Goal: Task Accomplishment & Management: Manage account settings

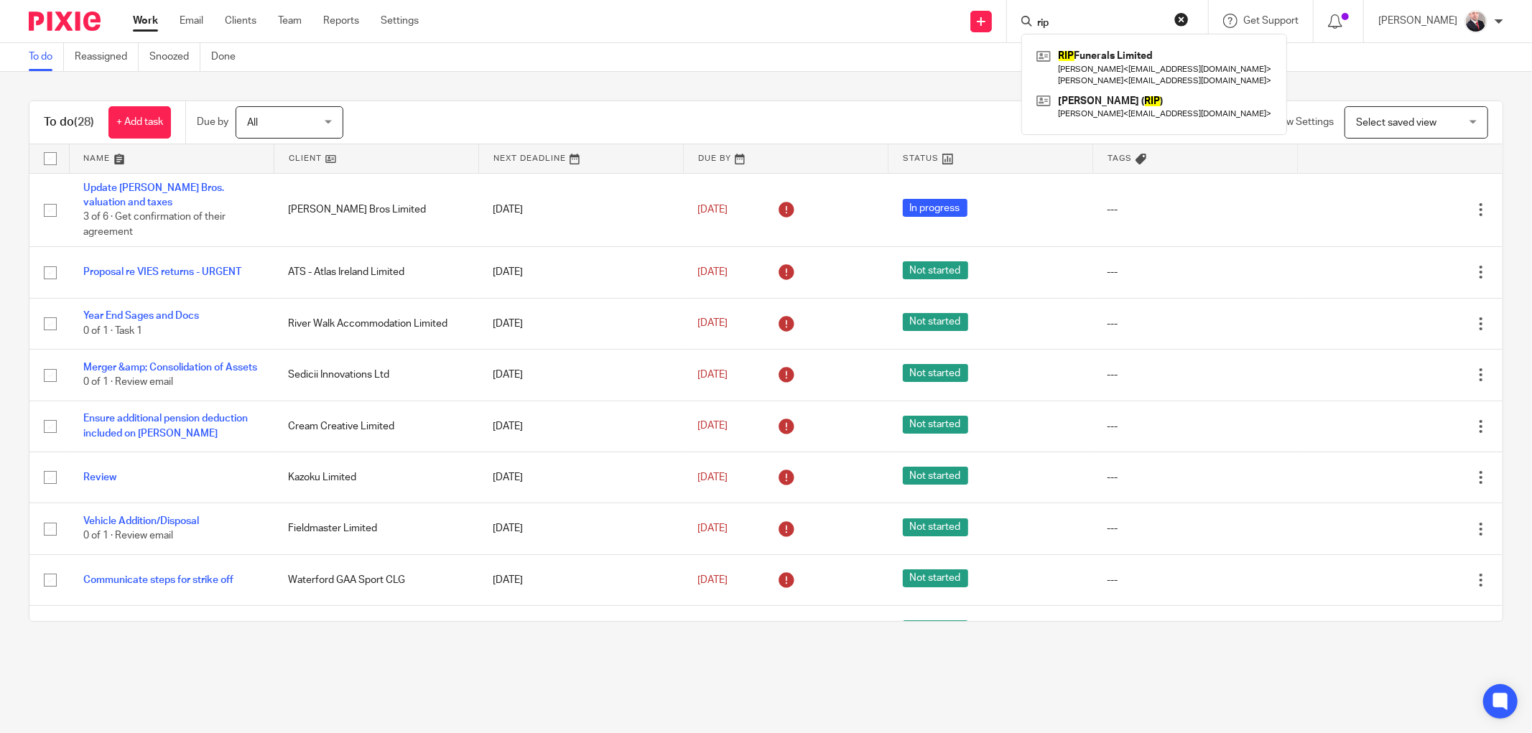
scroll to position [1030, 0]
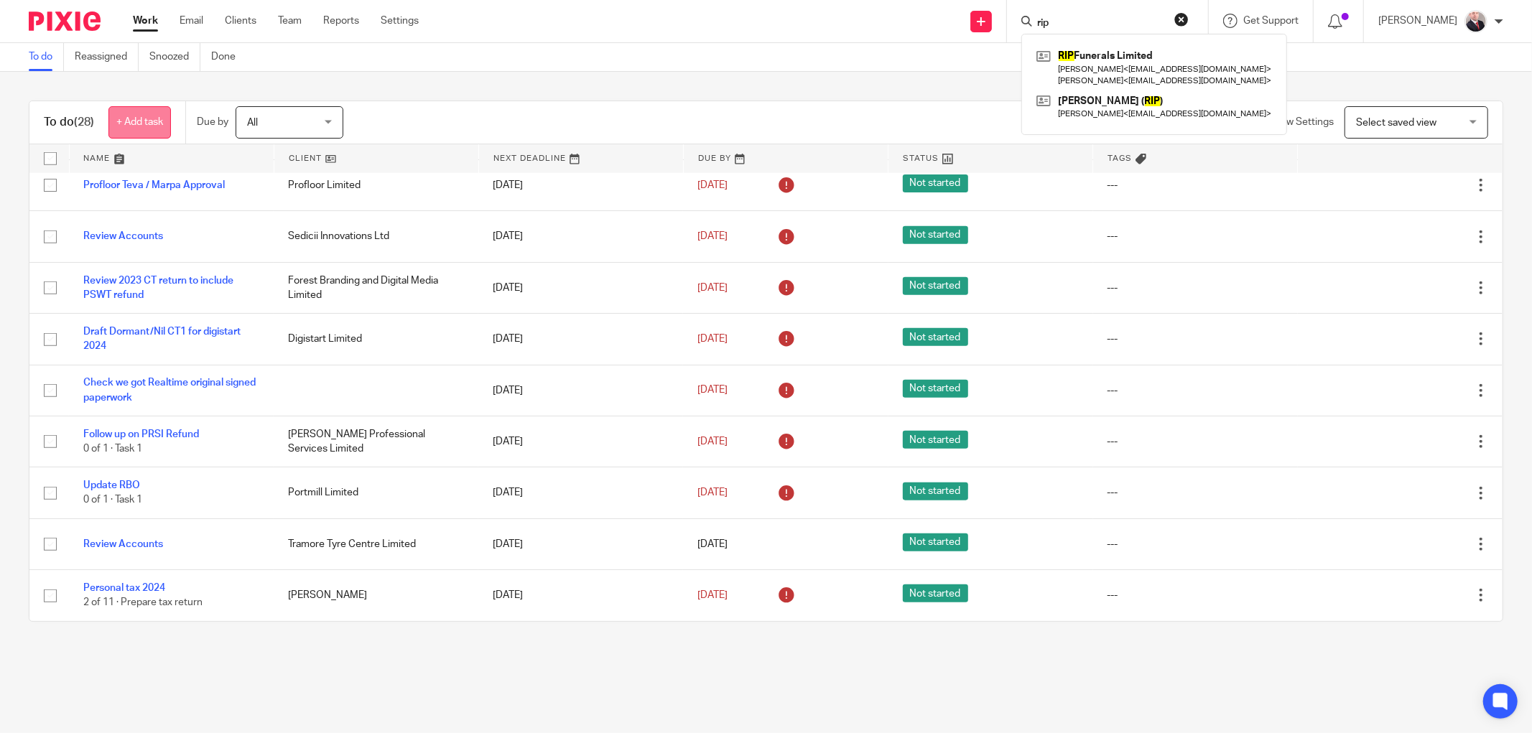
click at [141, 122] on link "+ Add task" at bounding box center [139, 122] width 62 height 32
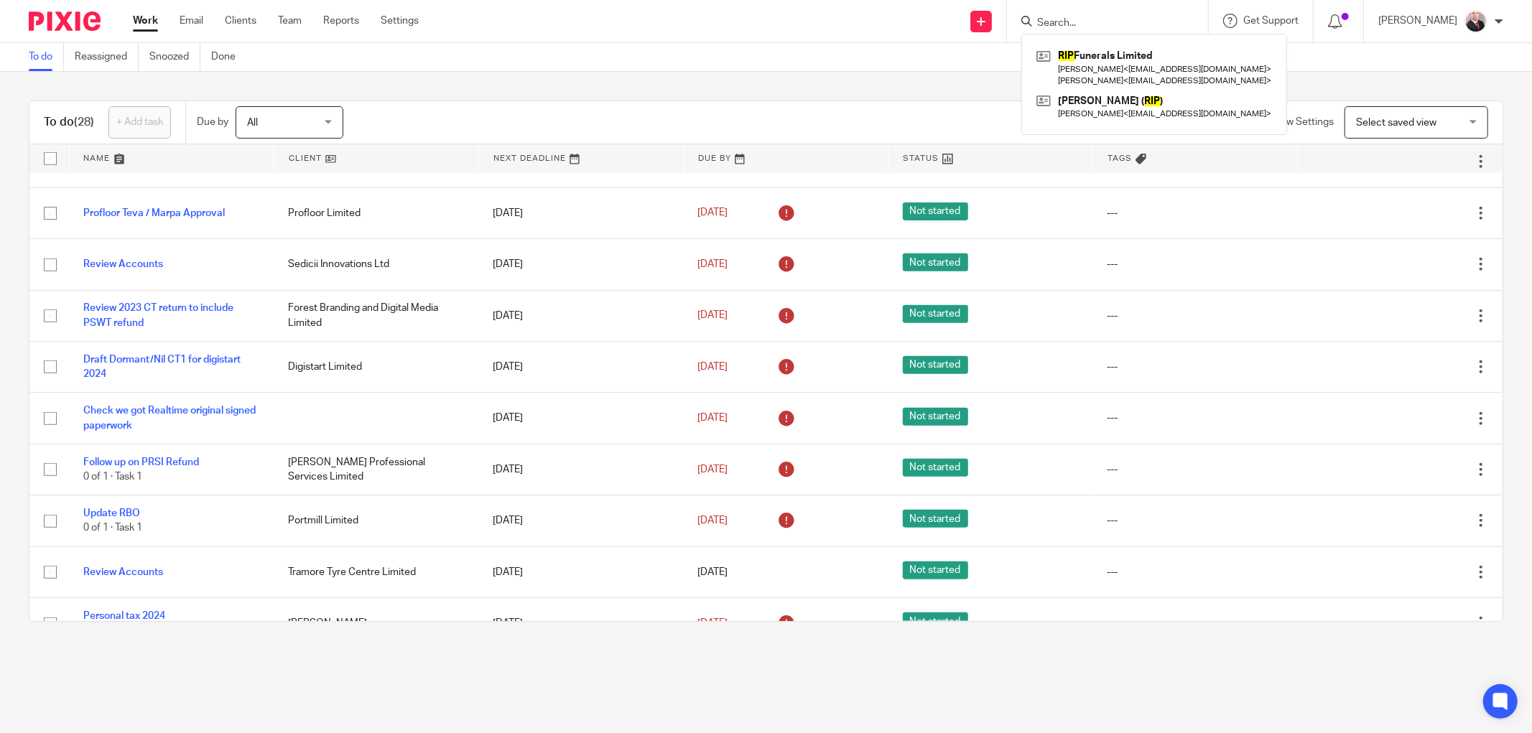
scroll to position [0, 0]
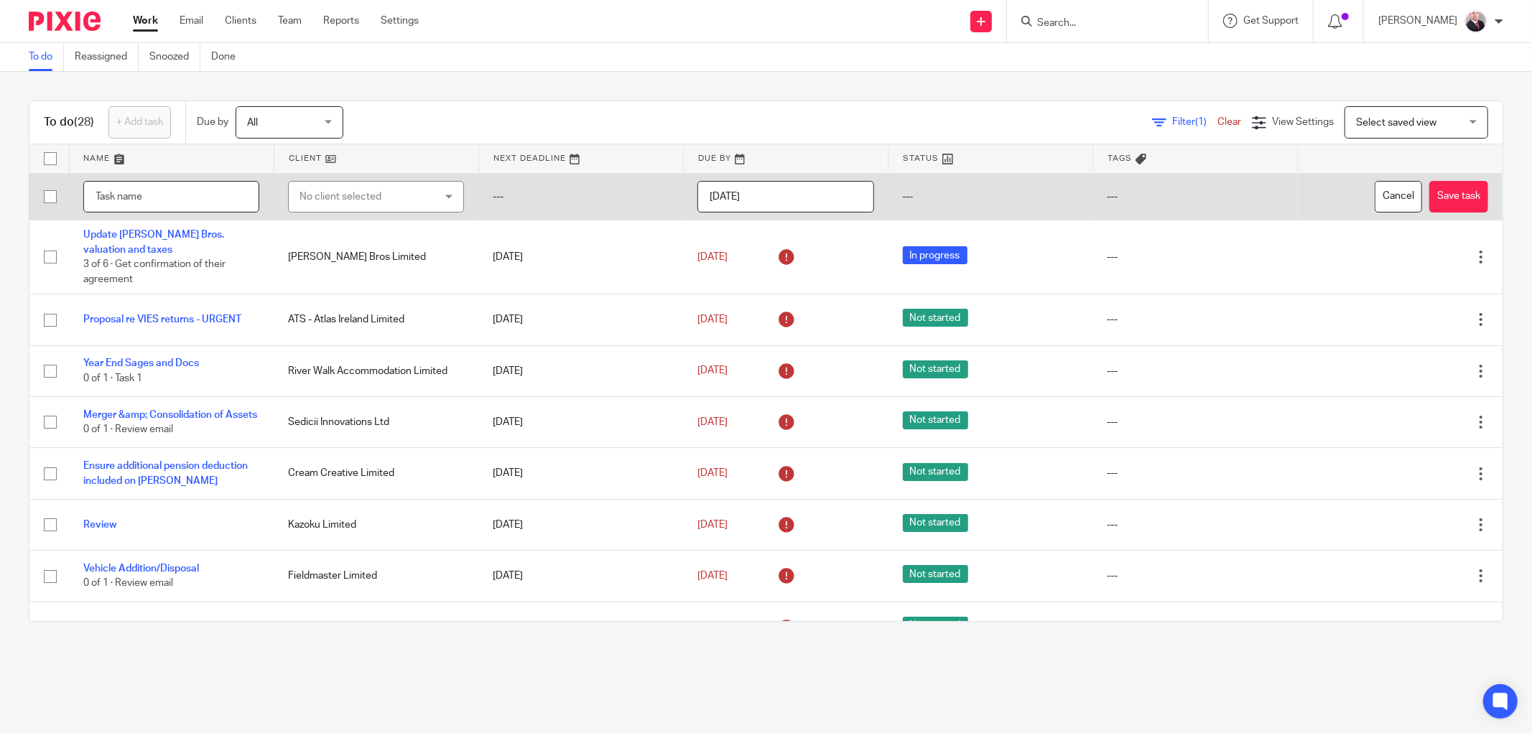
click at [144, 190] on input "text" at bounding box center [171, 197] width 176 height 32
type input "a"
type input "Ask [PERSON_NAME] re 2 line items to Invoice"
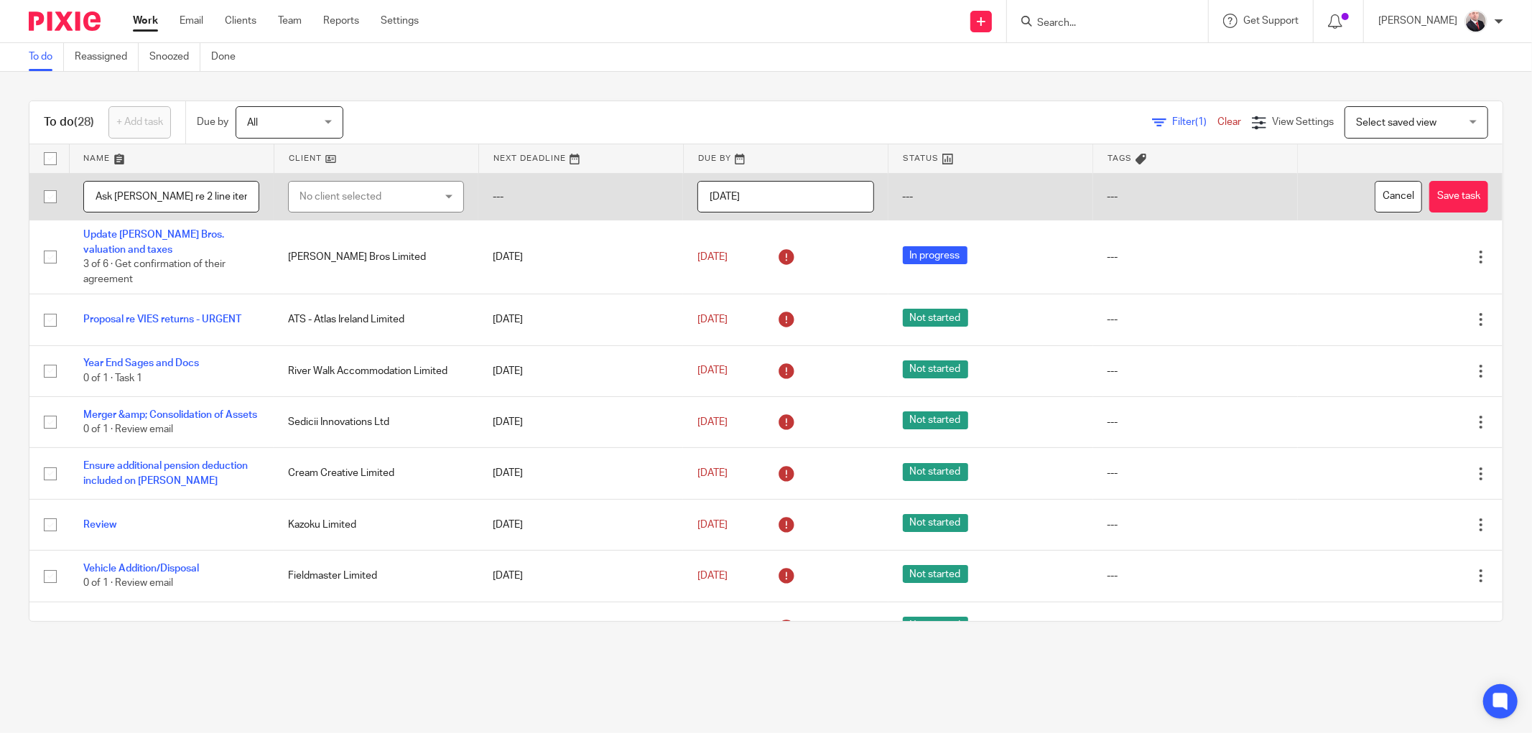
click at [326, 190] on div "No client selected" at bounding box center [364, 197] width 131 height 30
type input "inma"
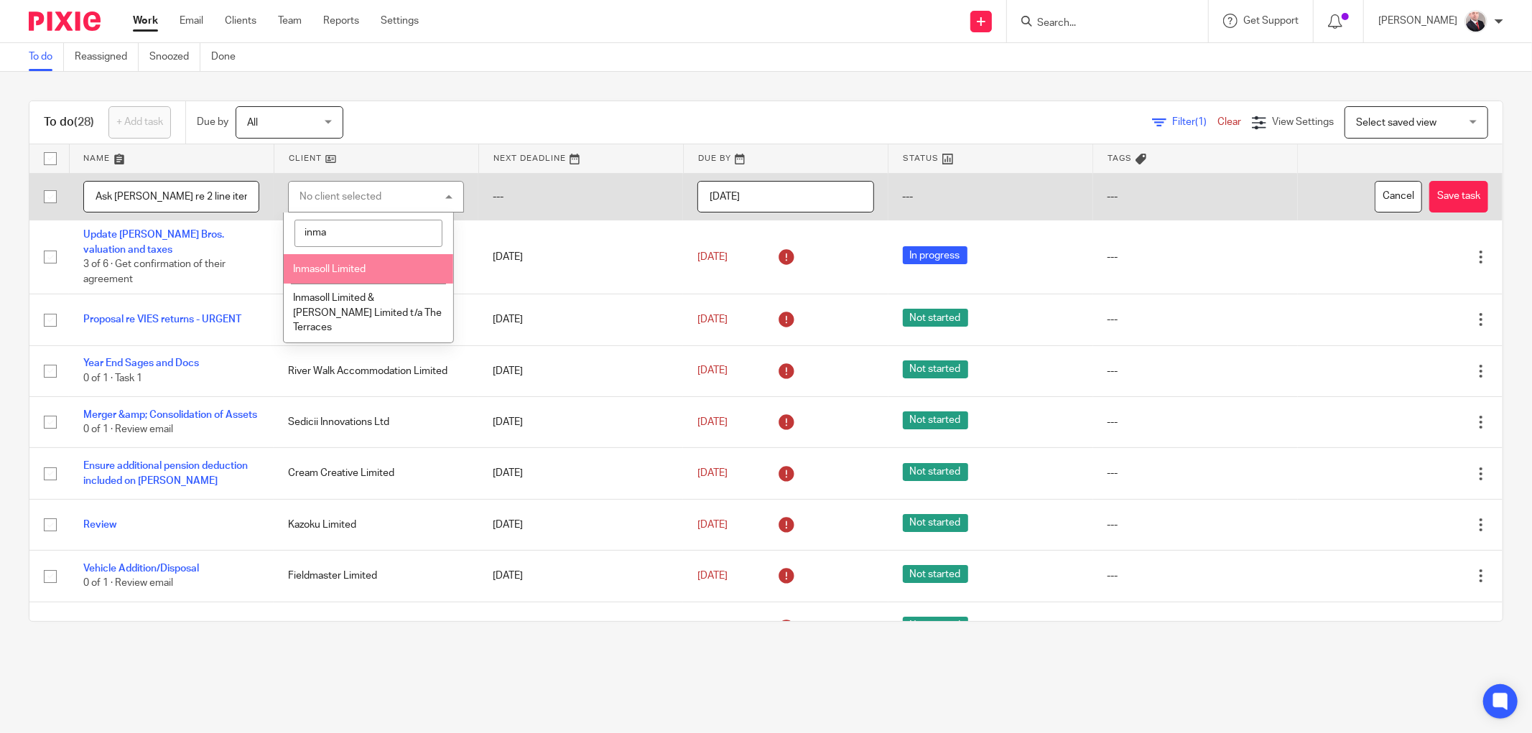
click at [353, 262] on li "Inmasoll Limited" at bounding box center [368, 268] width 169 height 29
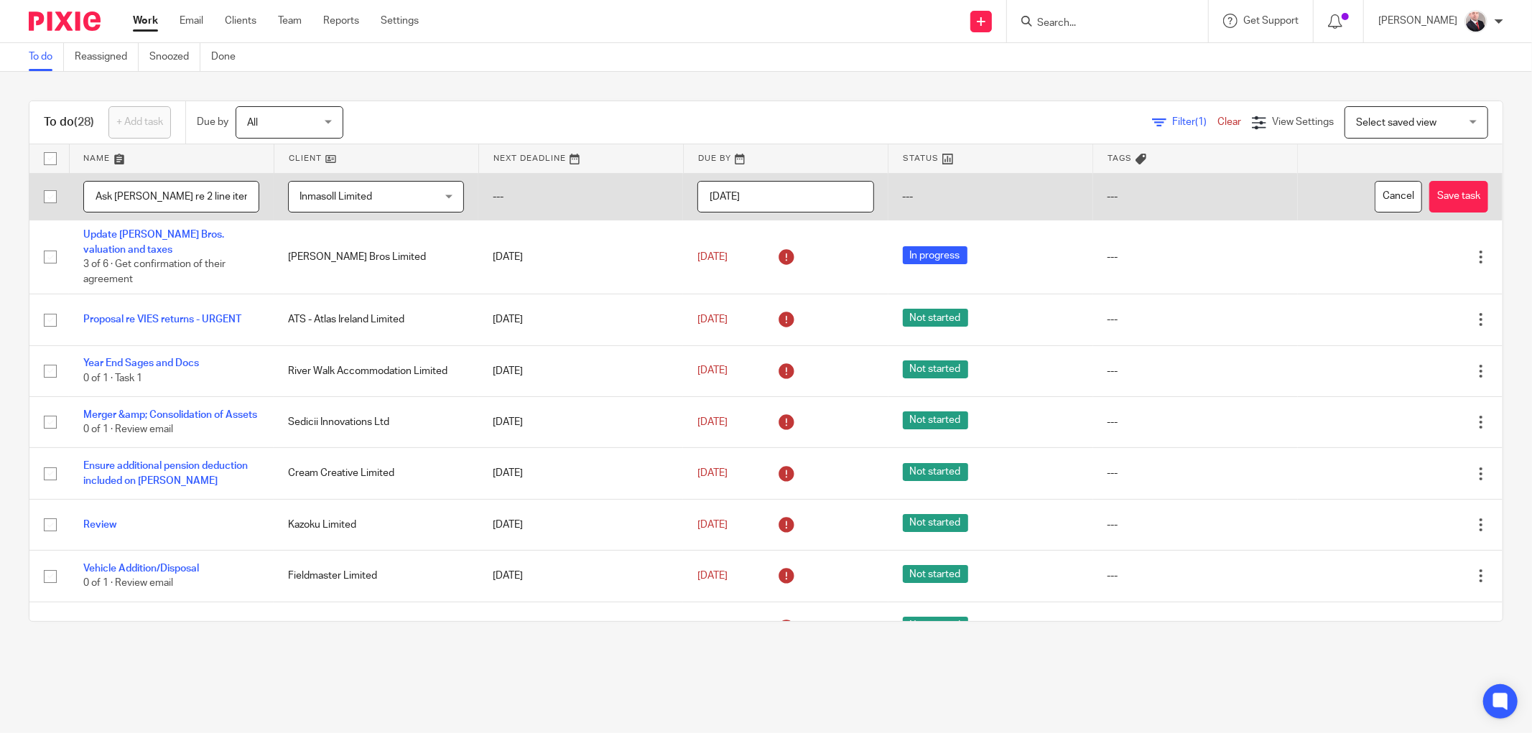
click at [754, 185] on input "[DATE]" at bounding box center [785, 197] width 176 height 32
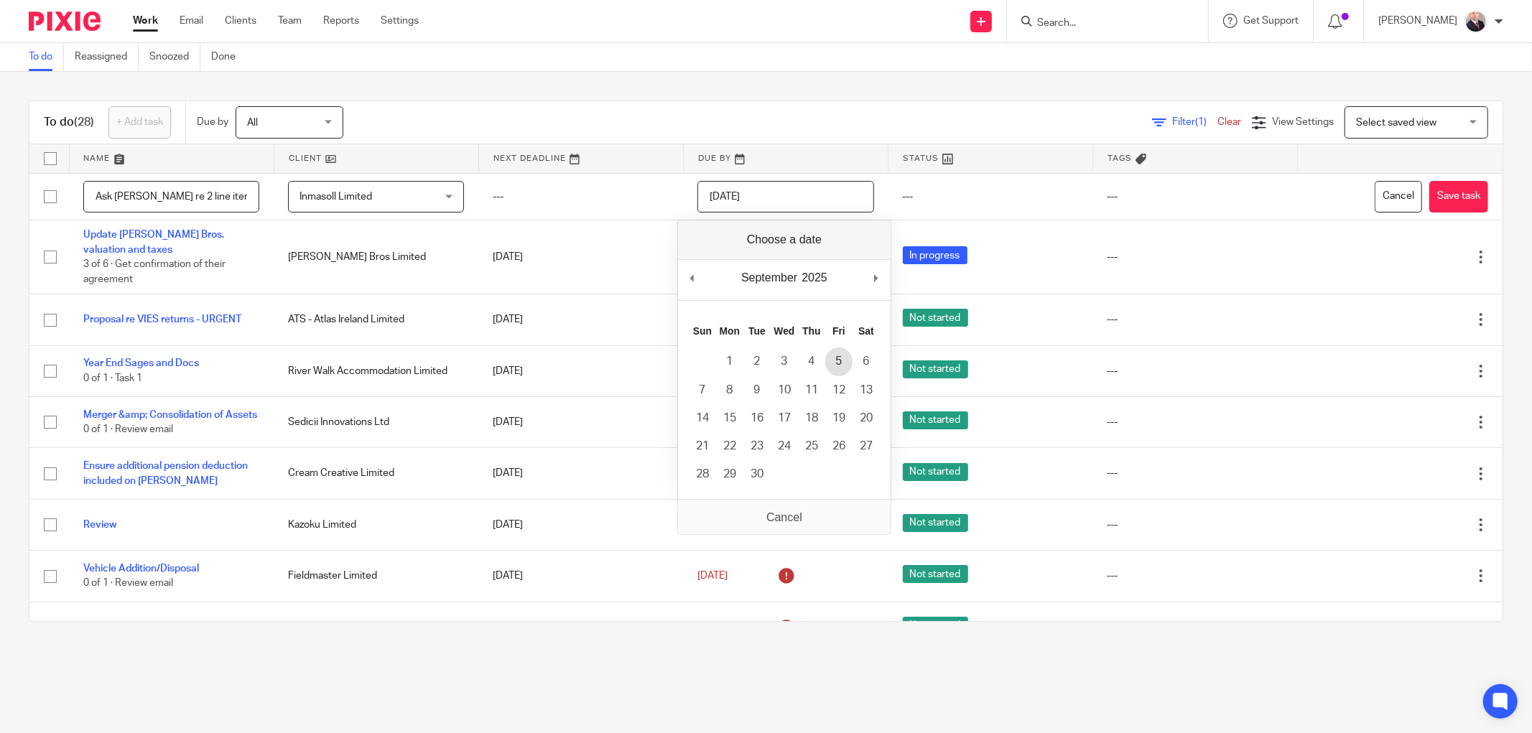
type input "[DATE]"
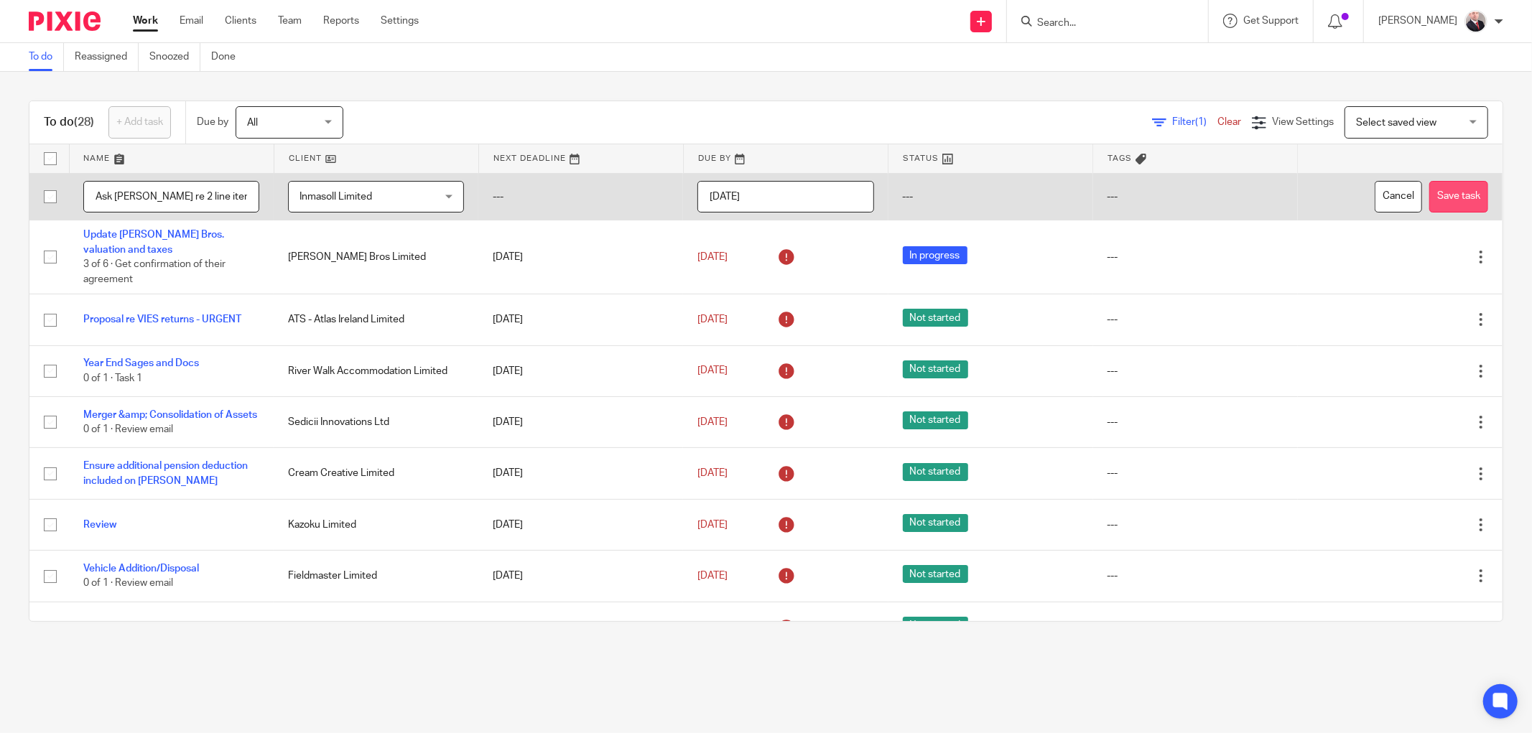
click at [1429, 198] on button "Save task" at bounding box center [1458, 197] width 59 height 32
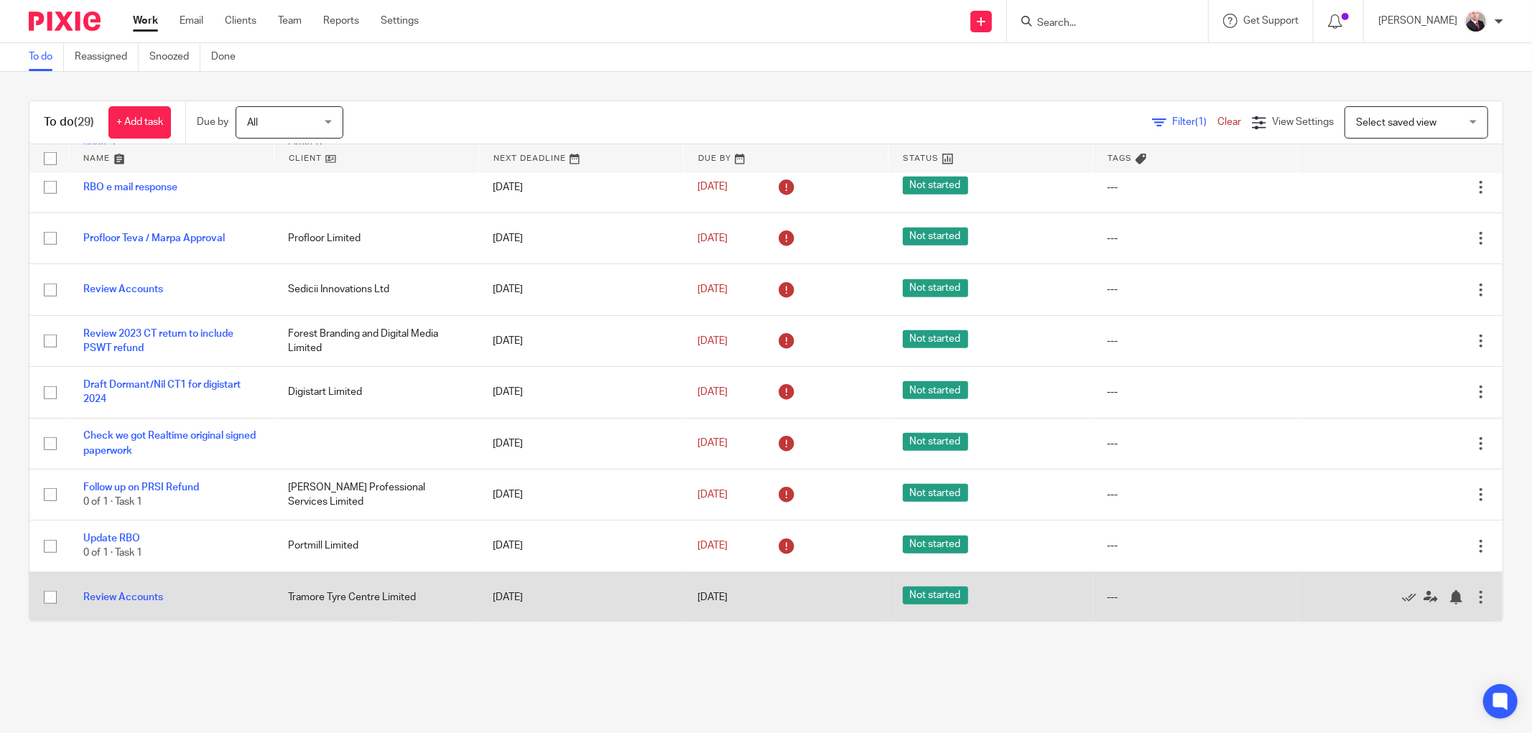
scroll to position [1082, 0]
